Goal: Book appointment/travel/reservation

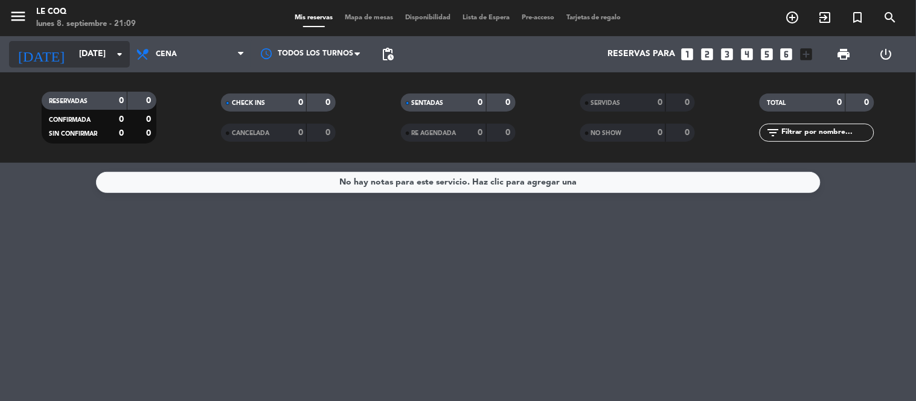
click at [110, 57] on input "[DATE]" at bounding box center [130, 54] width 115 height 22
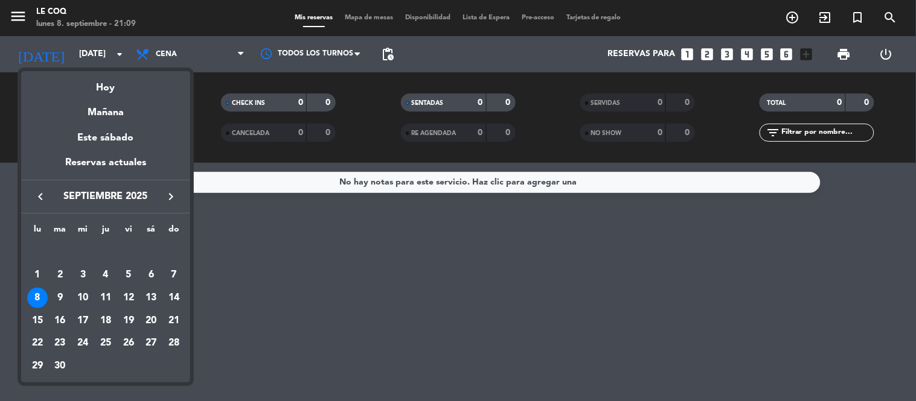
click at [397, 251] on div at bounding box center [458, 200] width 916 height 401
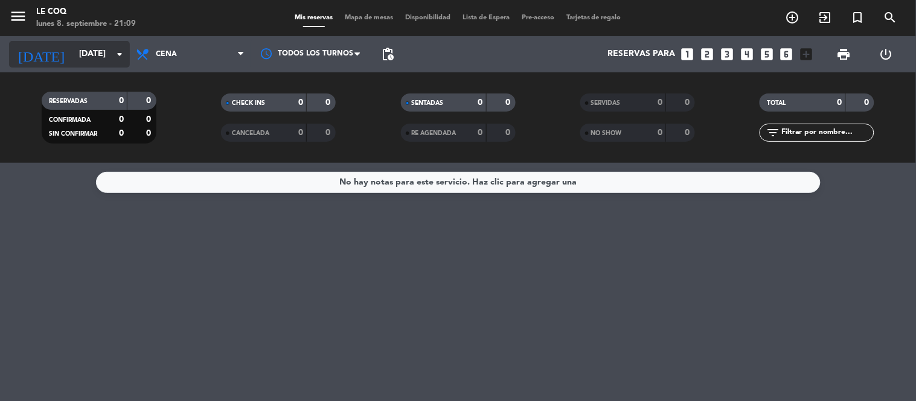
click at [94, 57] on input "[DATE]" at bounding box center [130, 54] width 115 height 22
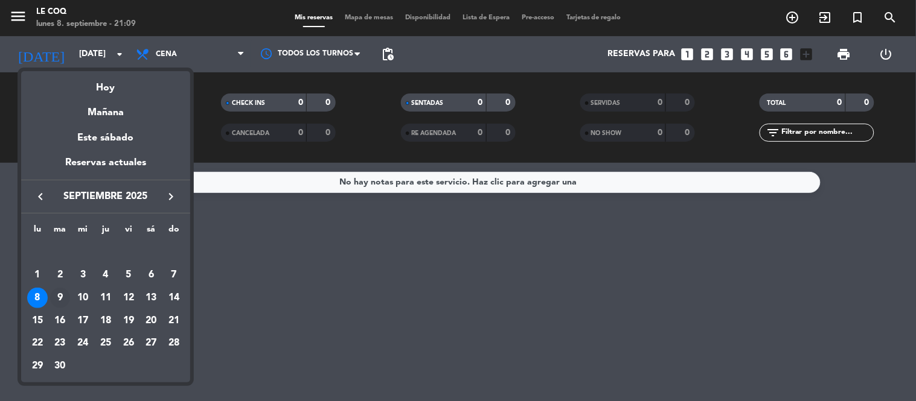
click at [62, 301] on div "9" at bounding box center [60, 298] width 21 height 21
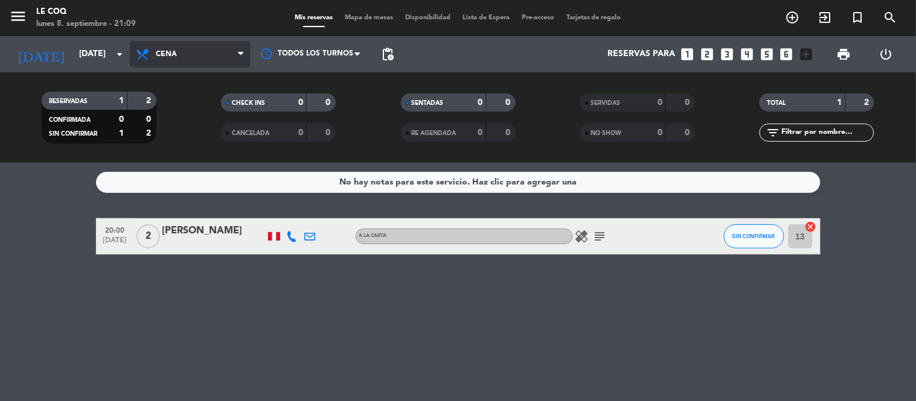
click at [176, 56] on span "Cena" at bounding box center [166, 54] width 21 height 8
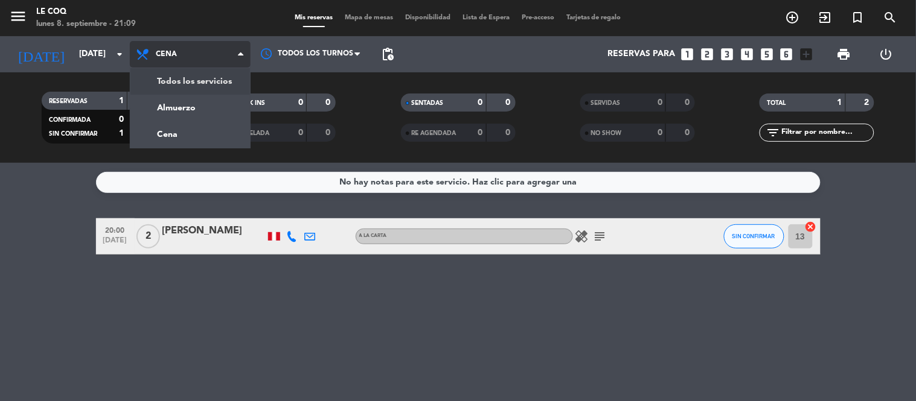
click at [183, 76] on div "menu Le Coq [DATE] 8. septiembre - 21:09 Mis reservas Mapa de mesas Disponibili…" at bounding box center [458, 81] width 916 height 163
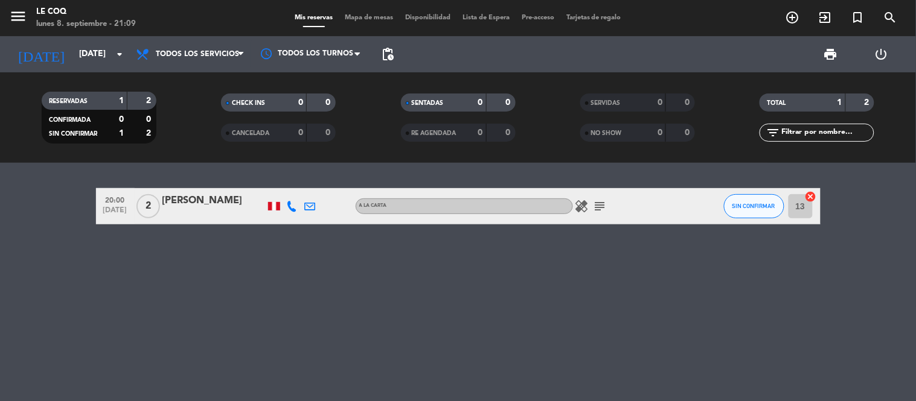
click at [605, 213] on icon "subject" at bounding box center [600, 206] width 14 height 14
click at [580, 205] on icon "healing" at bounding box center [582, 206] width 14 height 14
click at [598, 204] on icon "subject" at bounding box center [600, 206] width 14 height 14
click at [432, 310] on div "20:00 [DATE] 2 [PERSON_NAME] A la carta healing subject Our first date SIN CONF…" at bounding box center [458, 282] width 916 height 238
click at [121, 52] on icon "arrow_drop_down" at bounding box center [119, 54] width 14 height 14
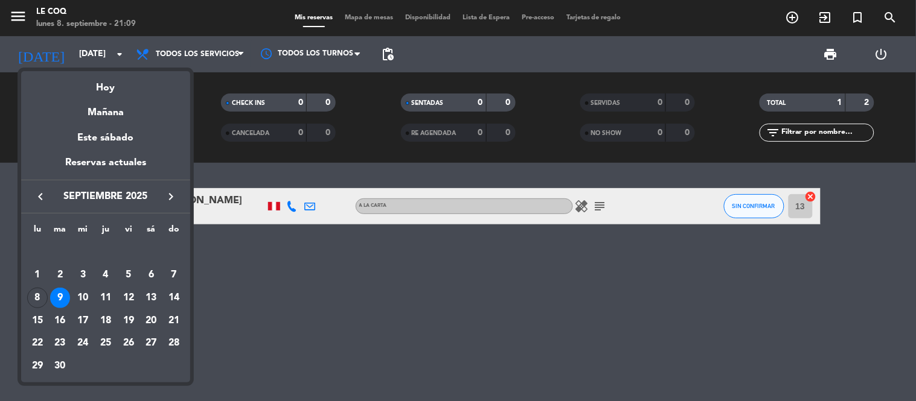
click at [321, 260] on div at bounding box center [458, 200] width 916 height 401
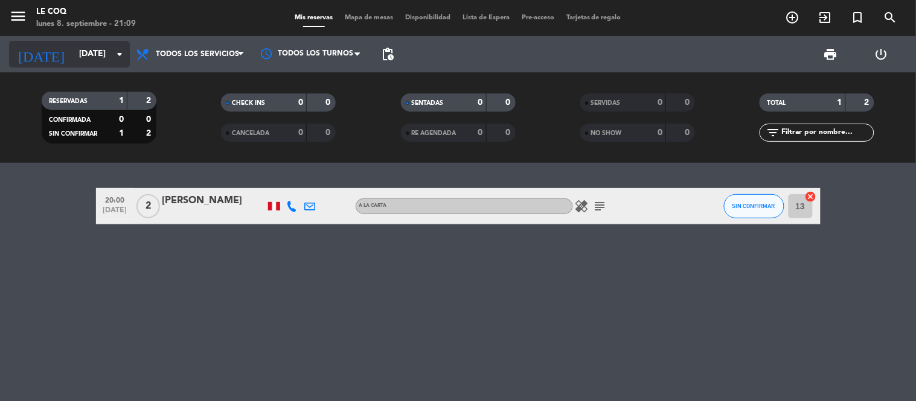
click at [121, 49] on icon "arrow_drop_down" at bounding box center [119, 54] width 14 height 14
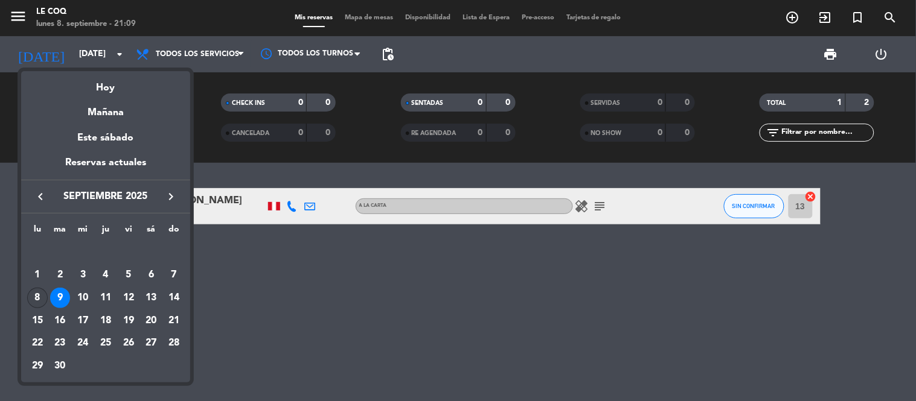
click at [37, 298] on div "8" at bounding box center [37, 298] width 21 height 21
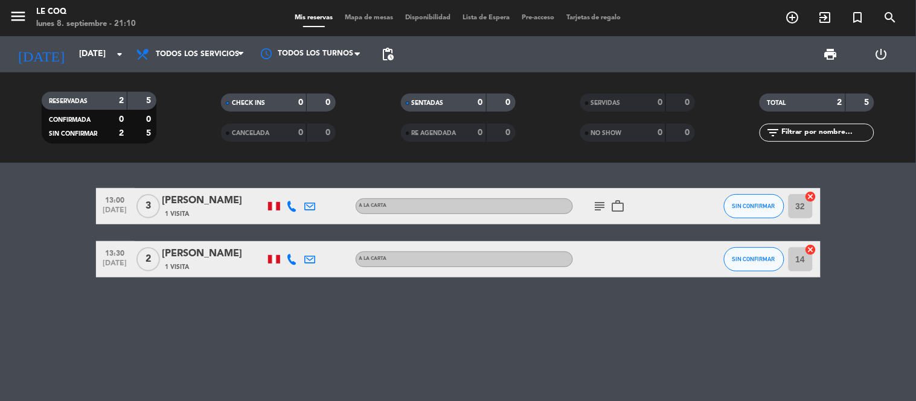
click at [94, 40] on div "[DATE] [DATE] arrow_drop_down" at bounding box center [69, 54] width 121 height 36
click at [89, 51] on input "[DATE]" at bounding box center [130, 54] width 115 height 22
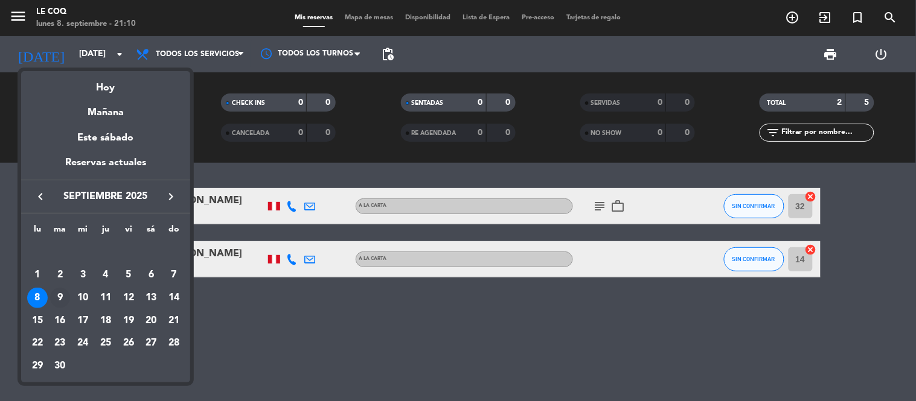
click at [60, 299] on div "9" at bounding box center [60, 298] width 21 height 21
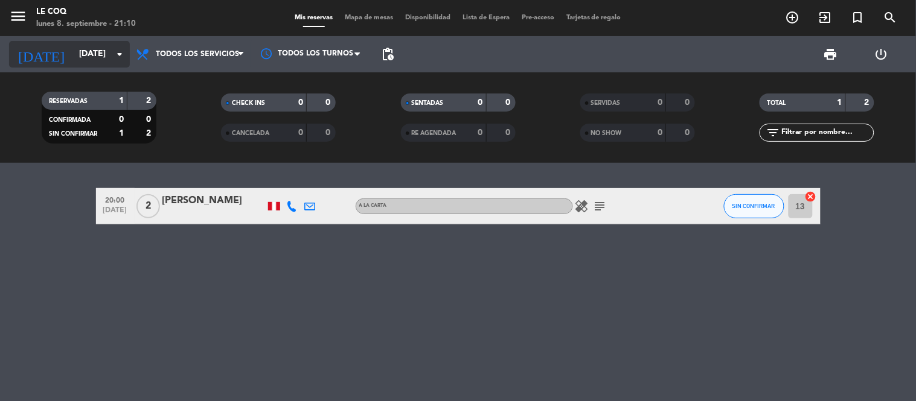
click at [80, 44] on input "[DATE]" at bounding box center [130, 54] width 115 height 22
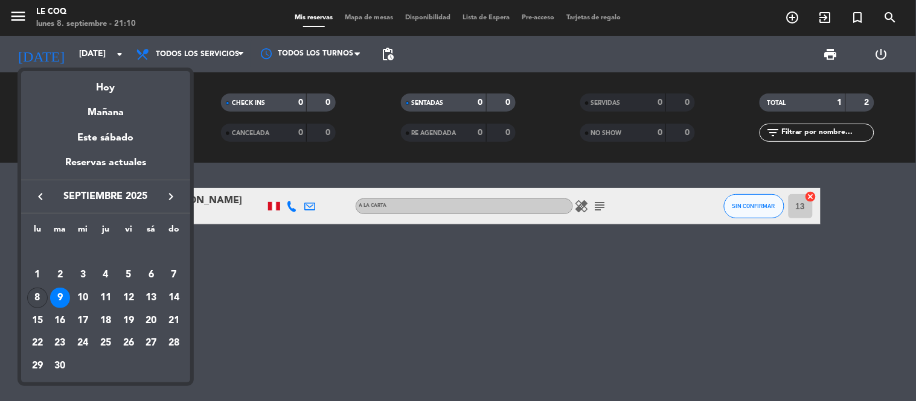
click at [45, 304] on div "8" at bounding box center [37, 298] width 21 height 21
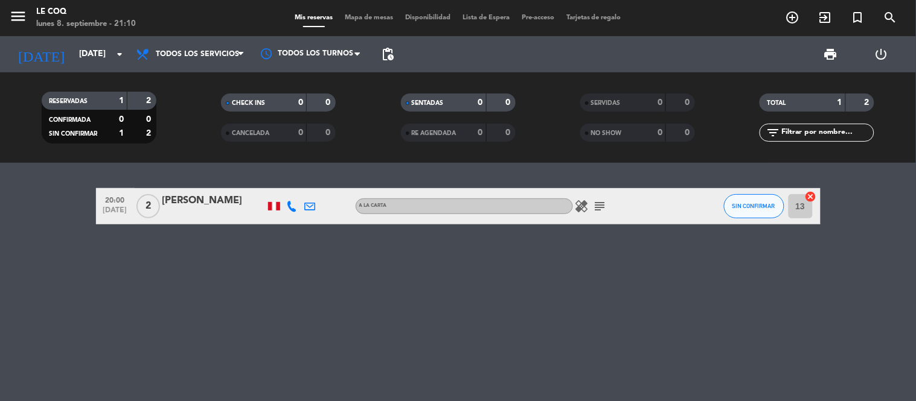
type input "[DATE]"
